Goal: Task Accomplishment & Management: Manage account settings

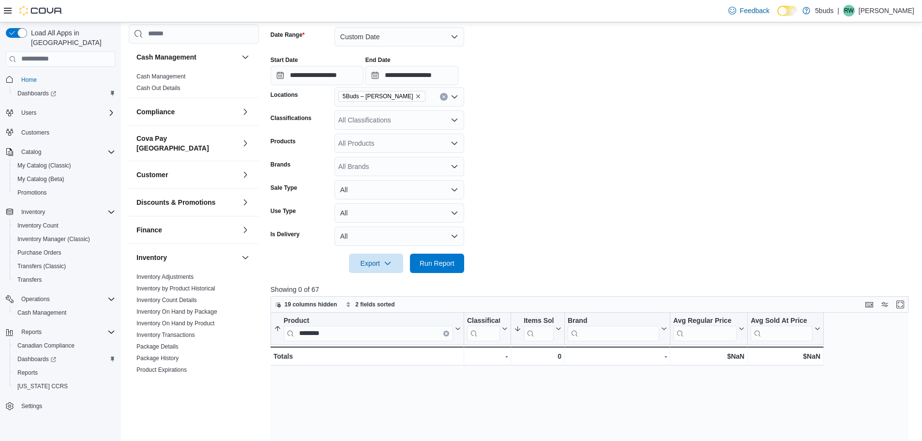
scroll to position [402, 0]
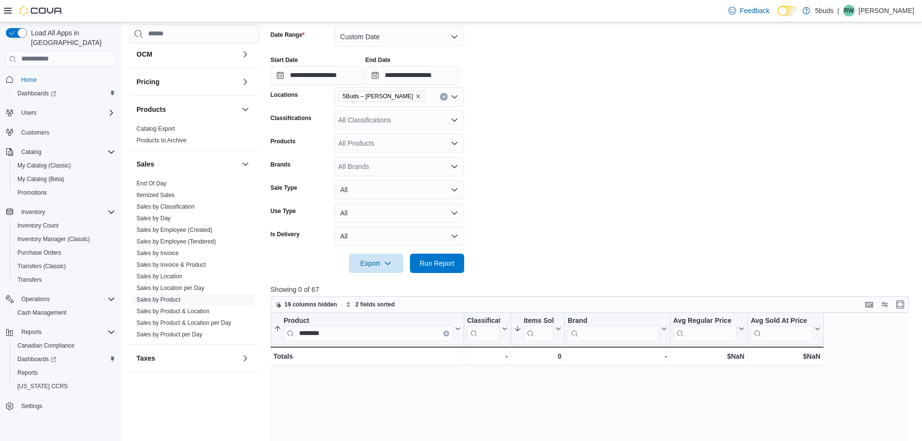
click at [888, 14] on p "Ryan White" at bounding box center [887, 11] width 56 height 12
click at [875, 92] on button "Sign Out" at bounding box center [866, 94] width 89 height 15
